Goal: Navigation & Orientation: Go to known website

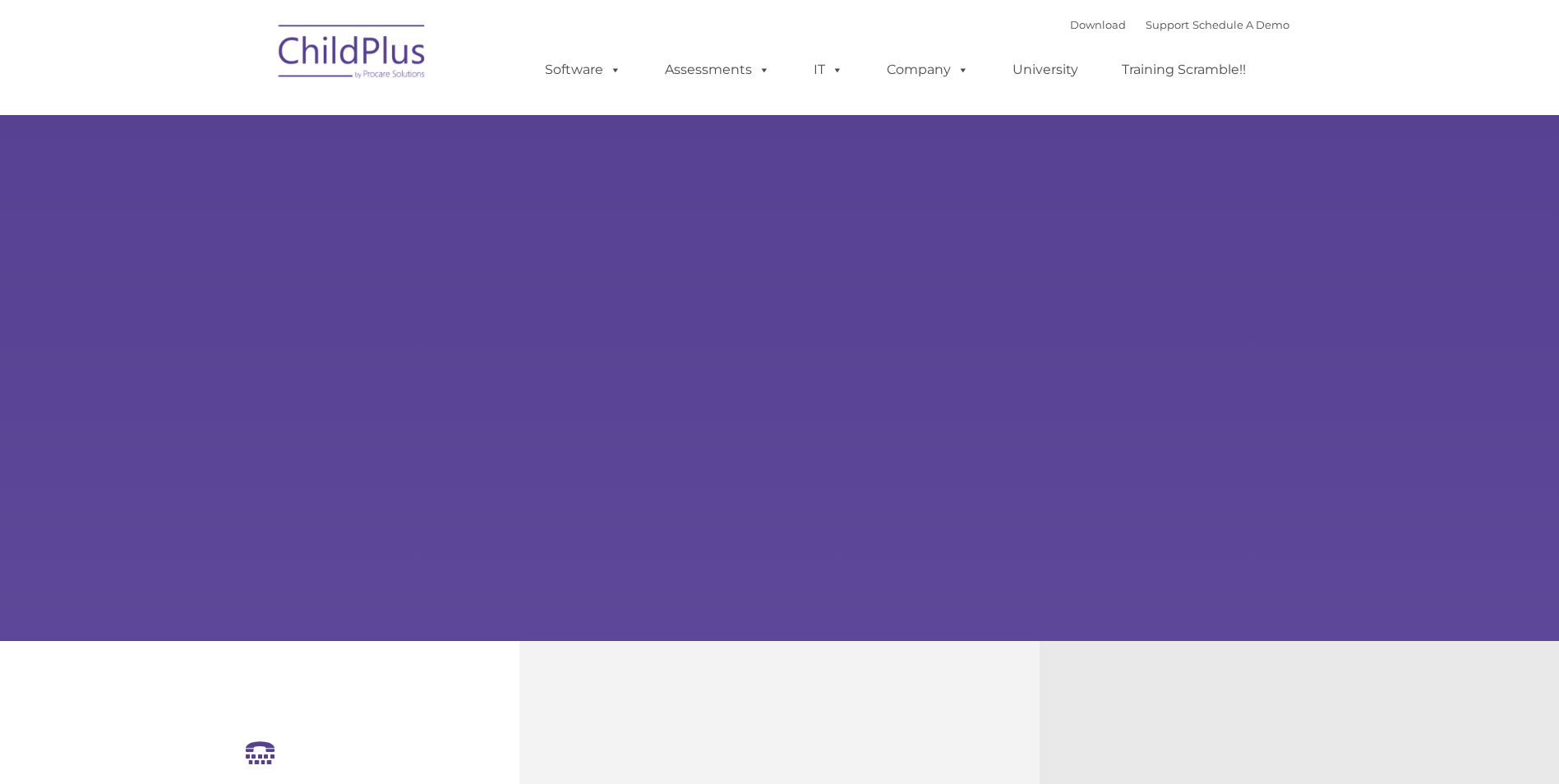
select select "MEDIUM"
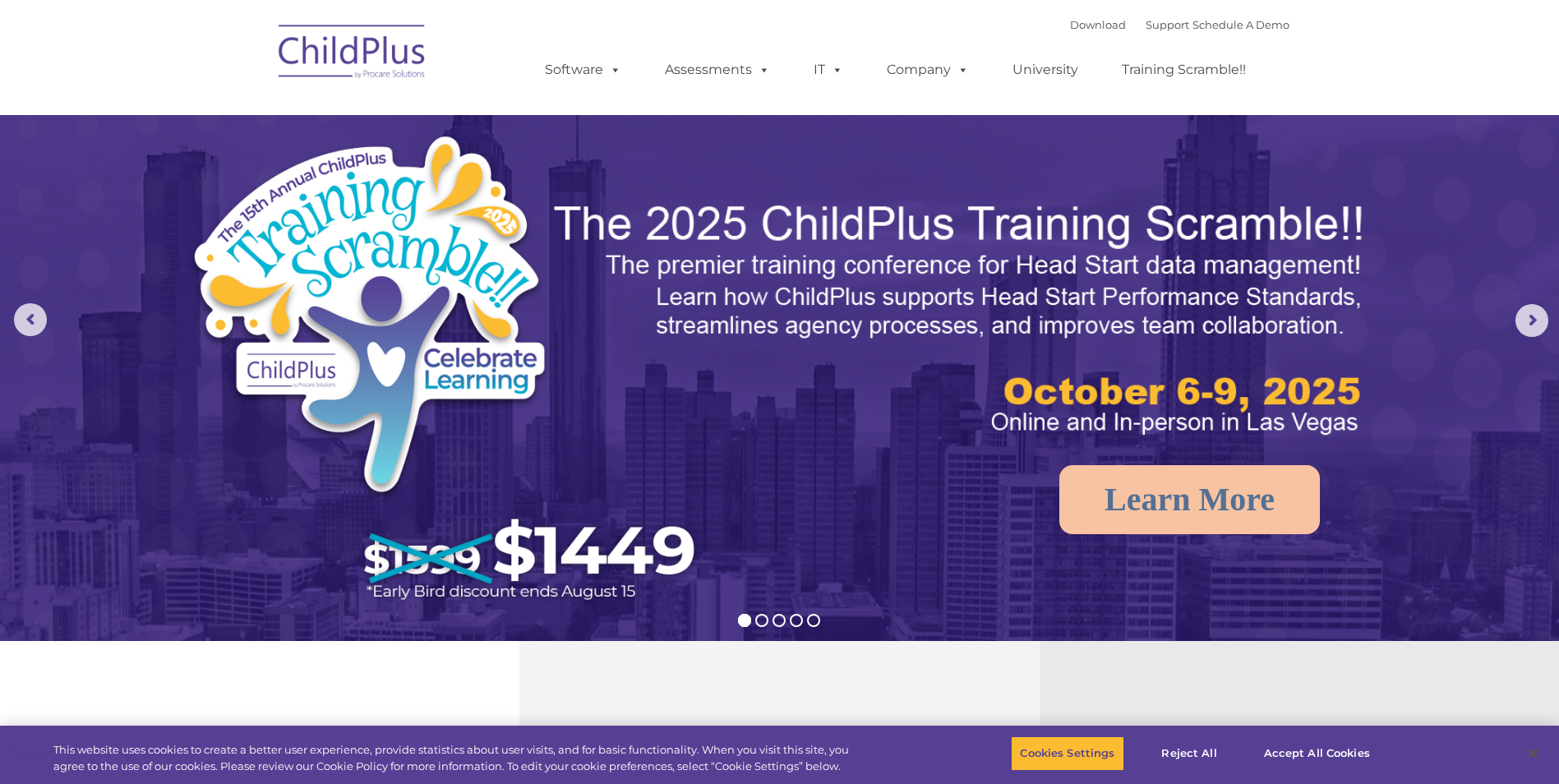
click at [389, 34] on img at bounding box center [352, 55] width 164 height 82
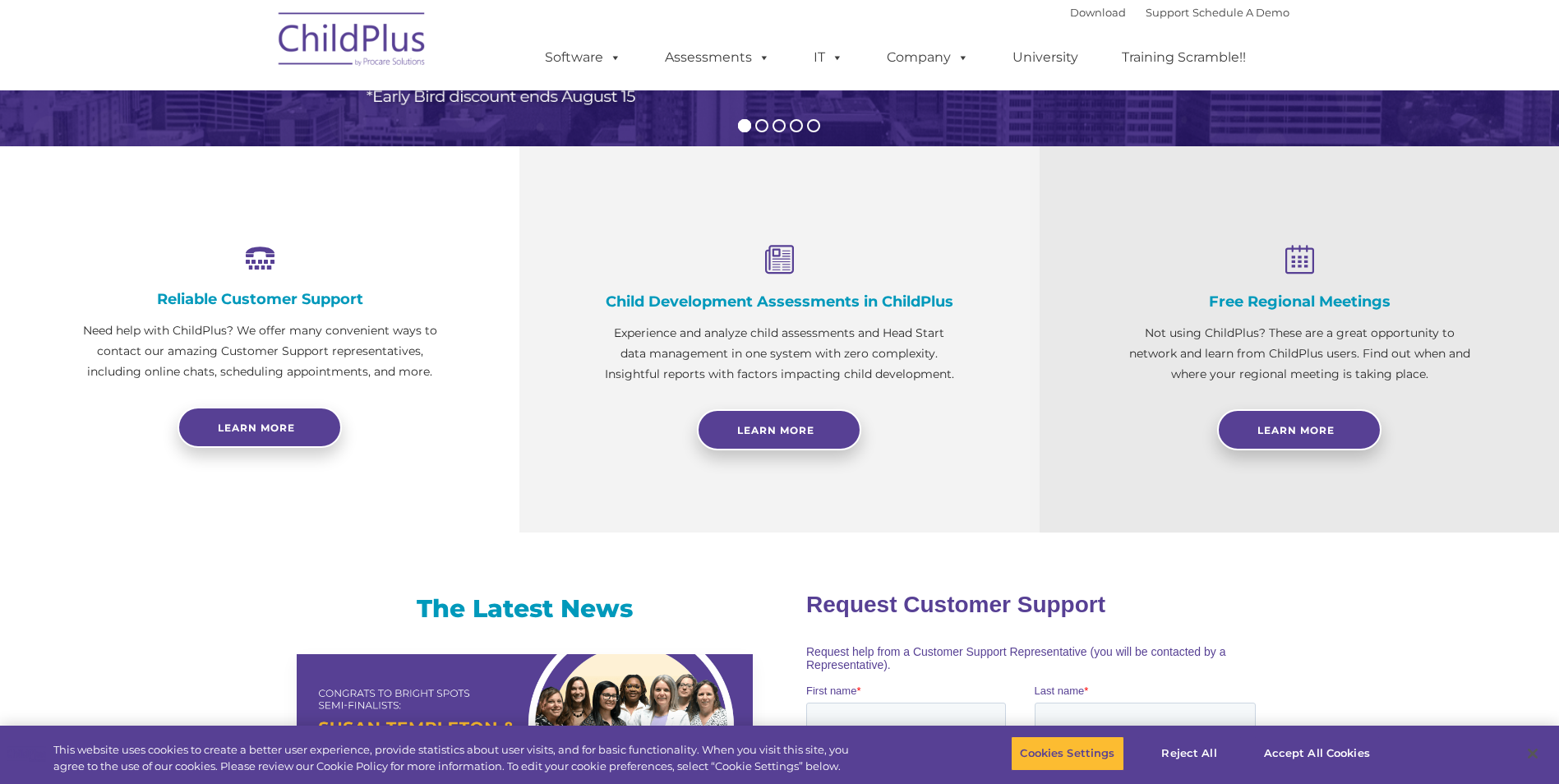
scroll to position [510, 0]
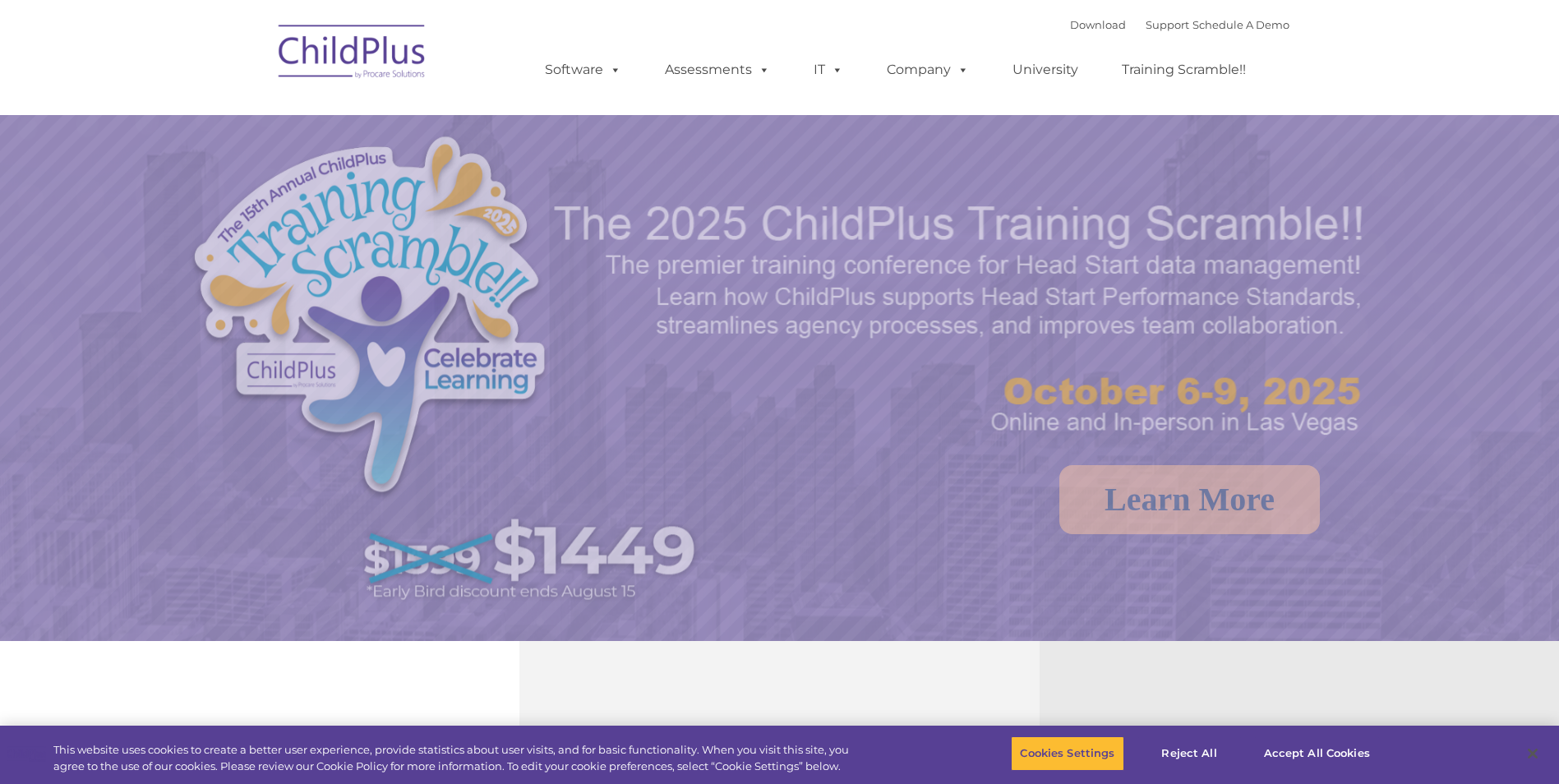
select select "MEDIUM"
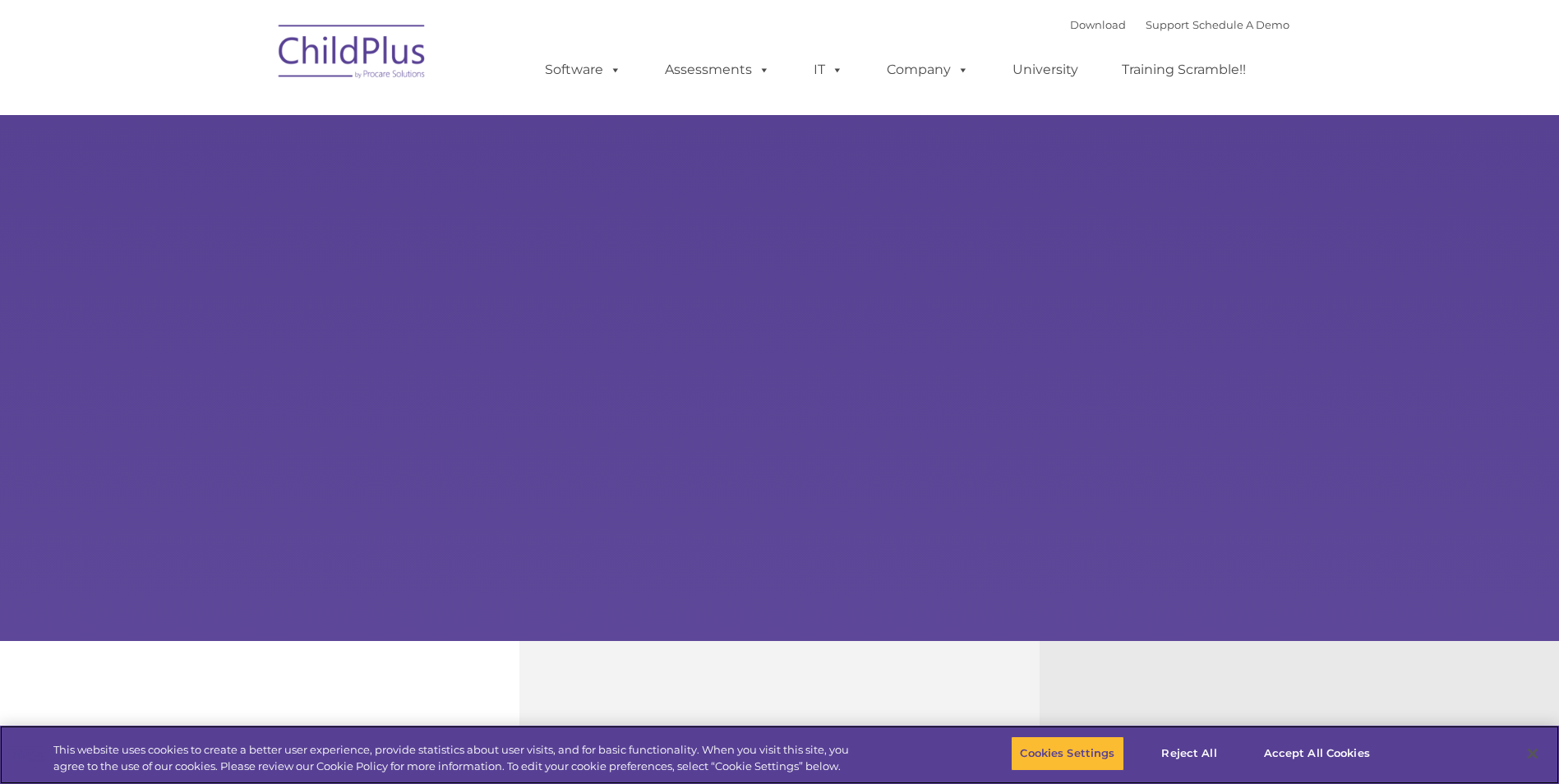
select select "MEDIUM"
